Goal: Information Seeking & Learning: Learn about a topic

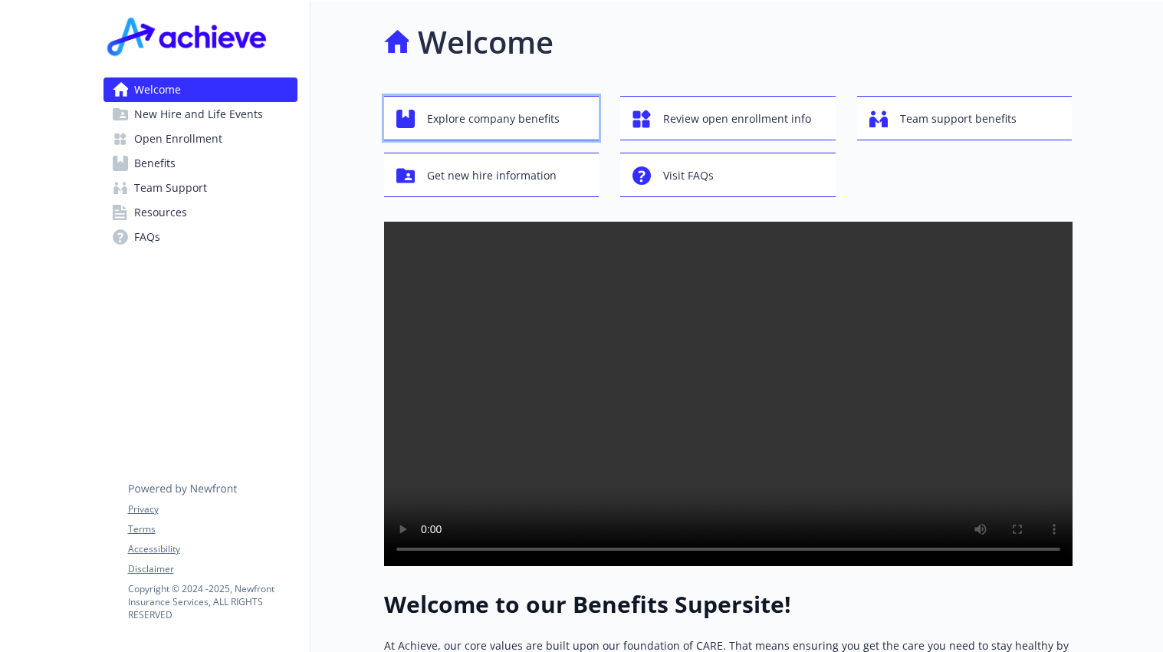
click at [501, 122] on span "Explore company benefits" at bounding box center [493, 118] width 133 height 29
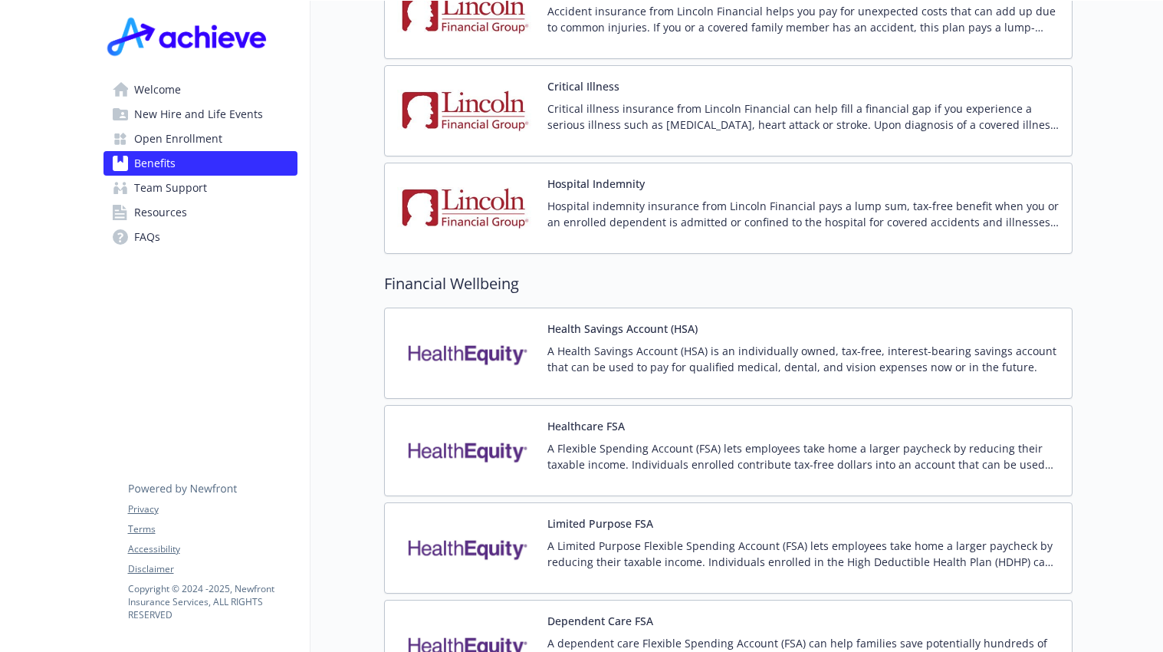
scroll to position [1993, 0]
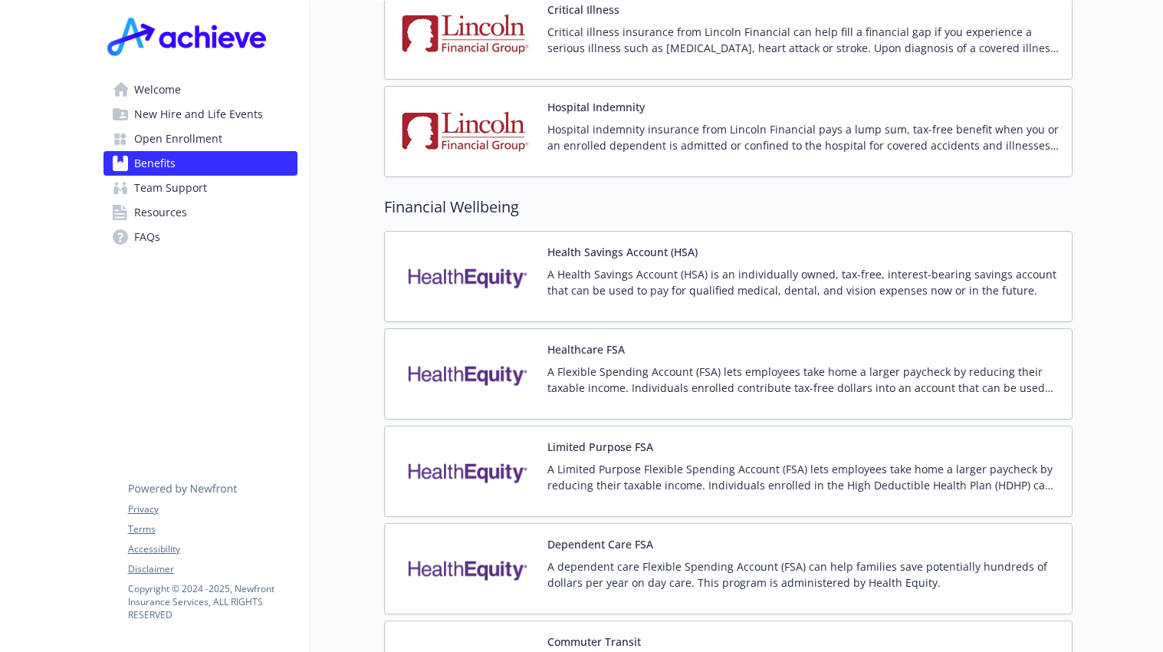
click at [179, 189] on span "Team Support" at bounding box center [170, 188] width 73 height 25
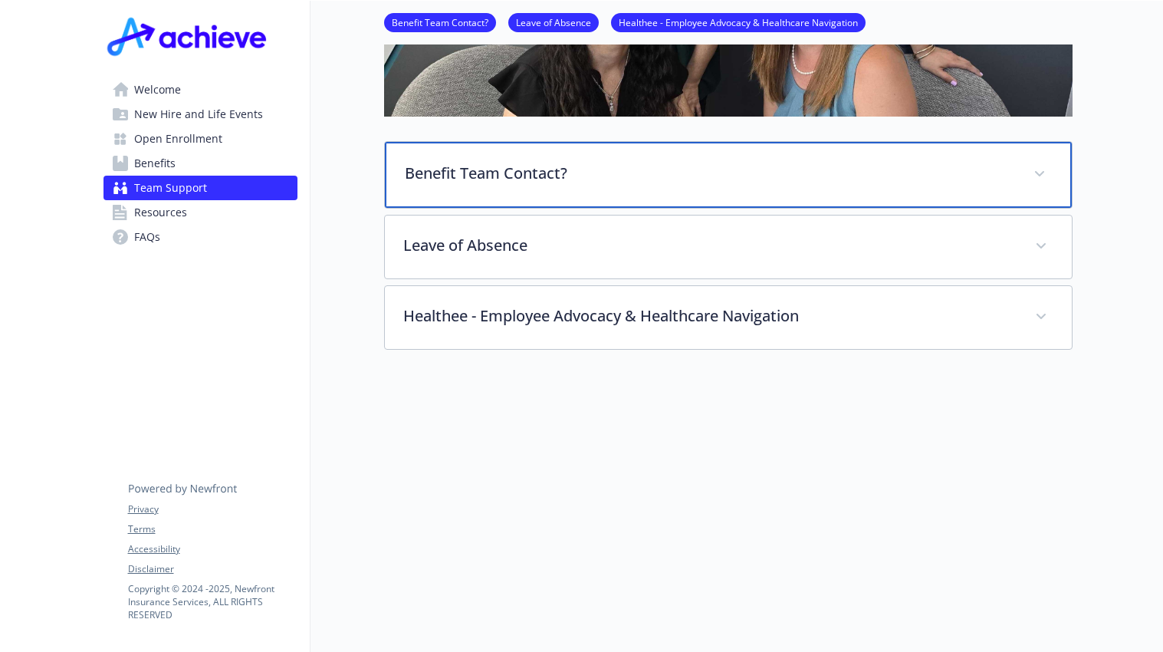
scroll to position [409, 0]
click at [496, 181] on div "Benefit Team Contact?" at bounding box center [728, 175] width 687 height 66
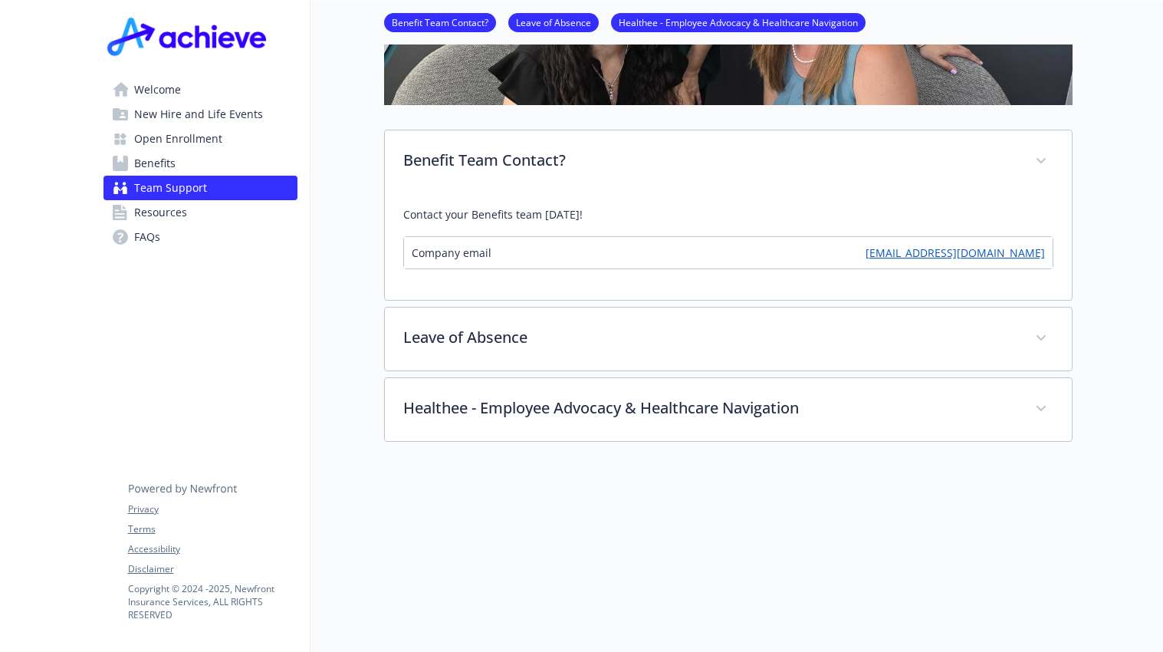
click at [1002, 251] on link "[EMAIL_ADDRESS][DOMAIN_NAME]" at bounding box center [954, 253] width 179 height 16
click at [970, 248] on link "[EMAIL_ADDRESS][DOMAIN_NAME]" at bounding box center [954, 253] width 179 height 16
click at [158, 166] on span "Benefits" at bounding box center [154, 163] width 41 height 25
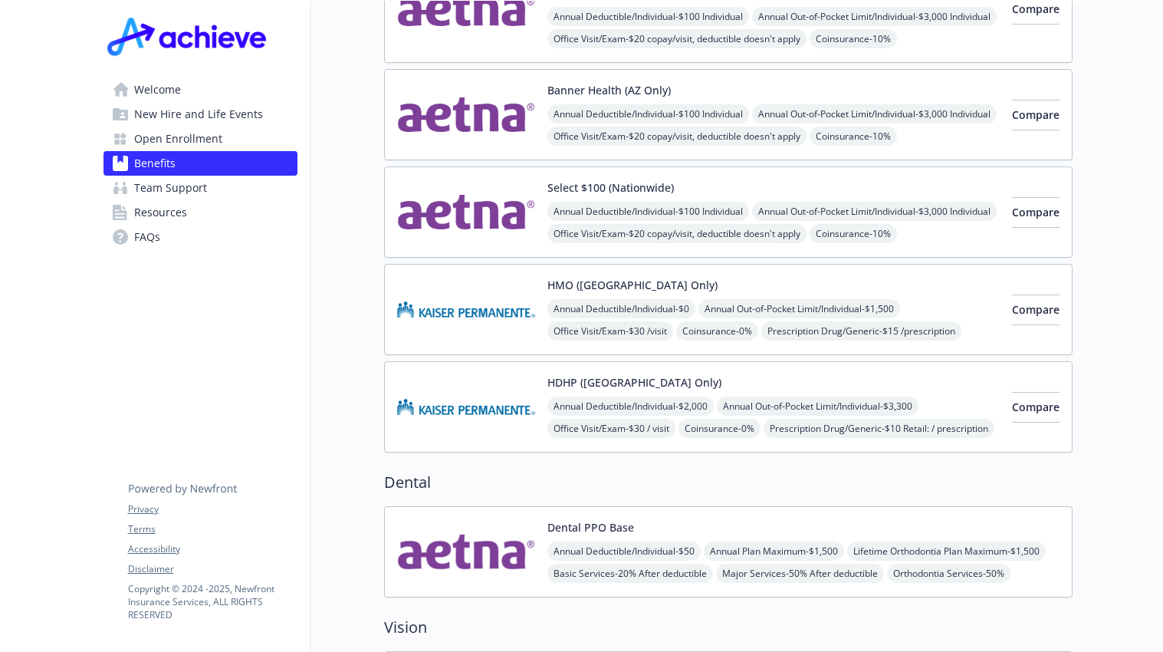
click at [179, 138] on span "Open Enrollment" at bounding box center [178, 138] width 88 height 25
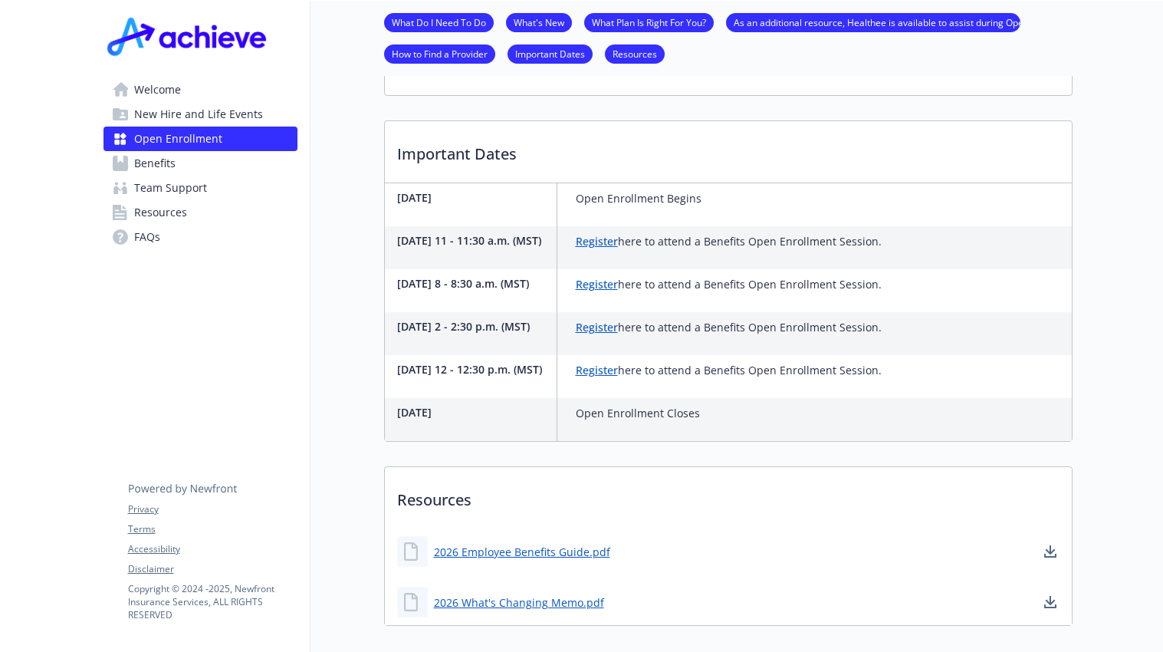
scroll to position [486, 0]
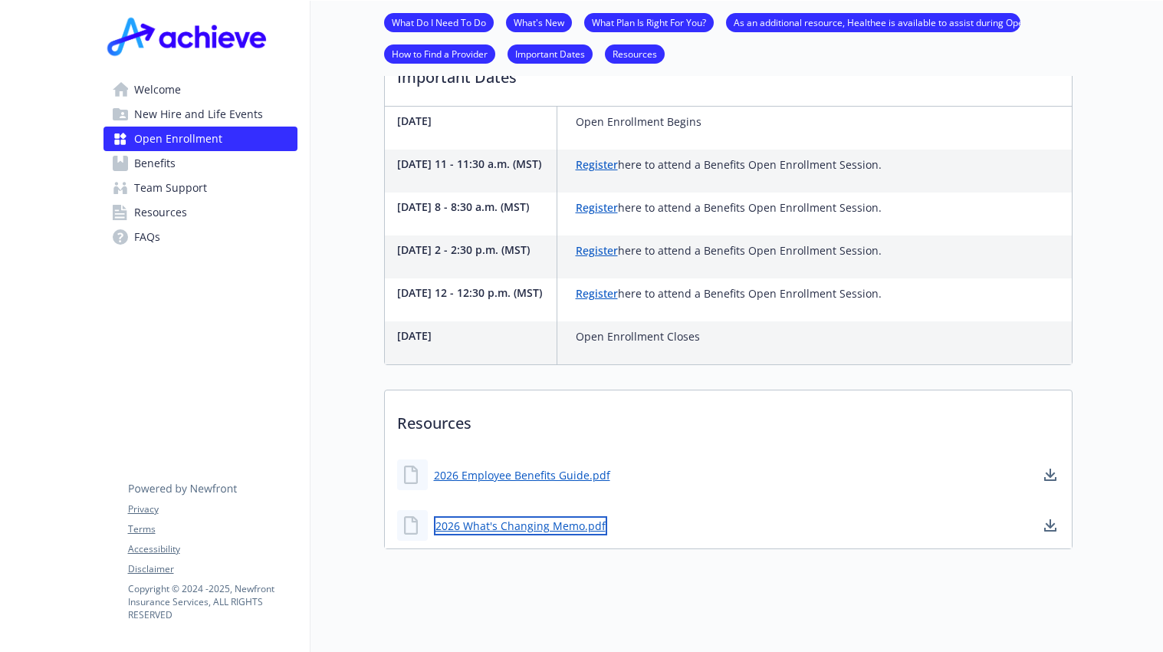
click at [529, 535] on link "2026 What's Changing Memo.pdf" at bounding box center [520, 525] width 173 height 19
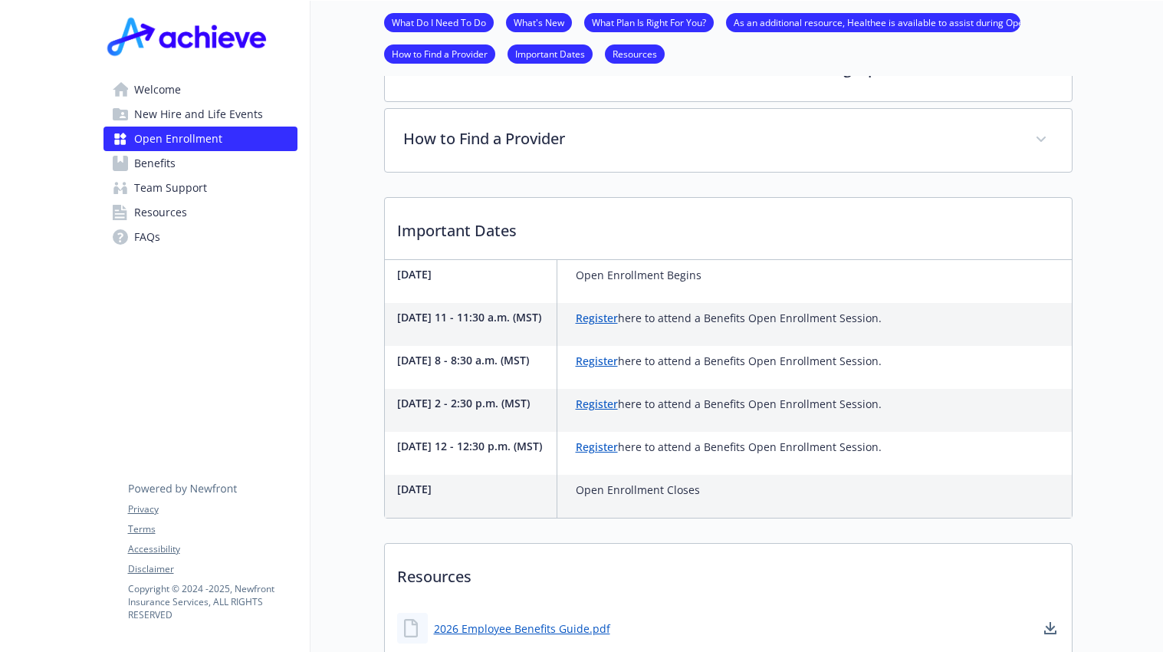
scroll to position [103, 0]
